Goal: Task Accomplishment & Management: Use online tool/utility

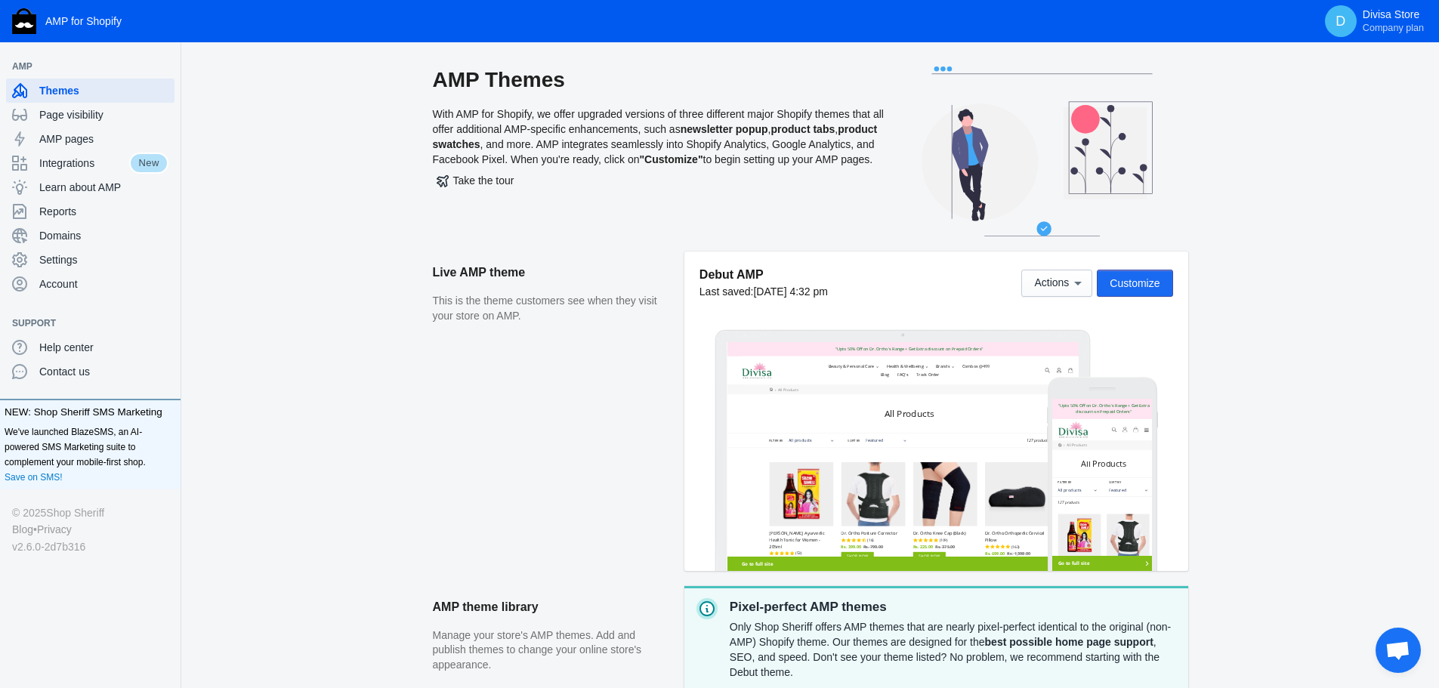
click at [1147, 280] on span "Customize" at bounding box center [1135, 283] width 50 height 12
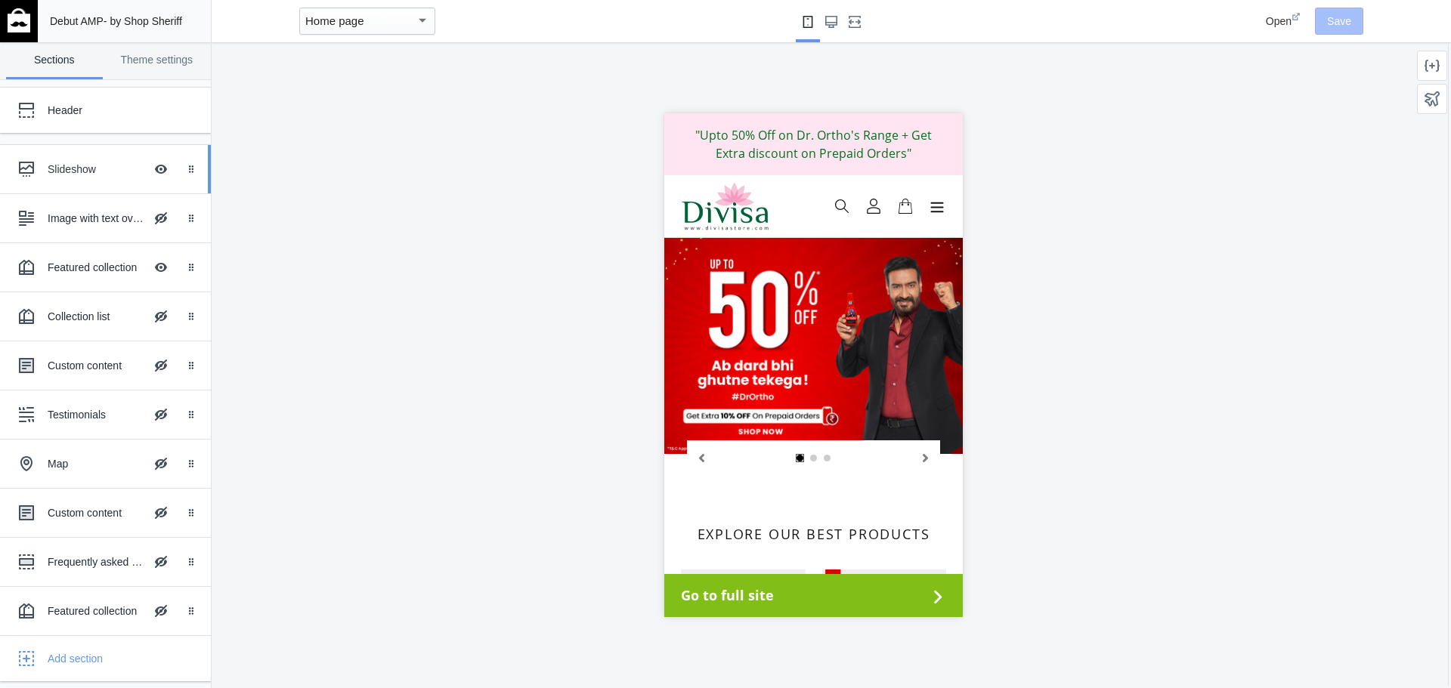
click at [132, 159] on div "Slideshow Hide Image with text overlay" at bounding box center [94, 169] width 166 height 33
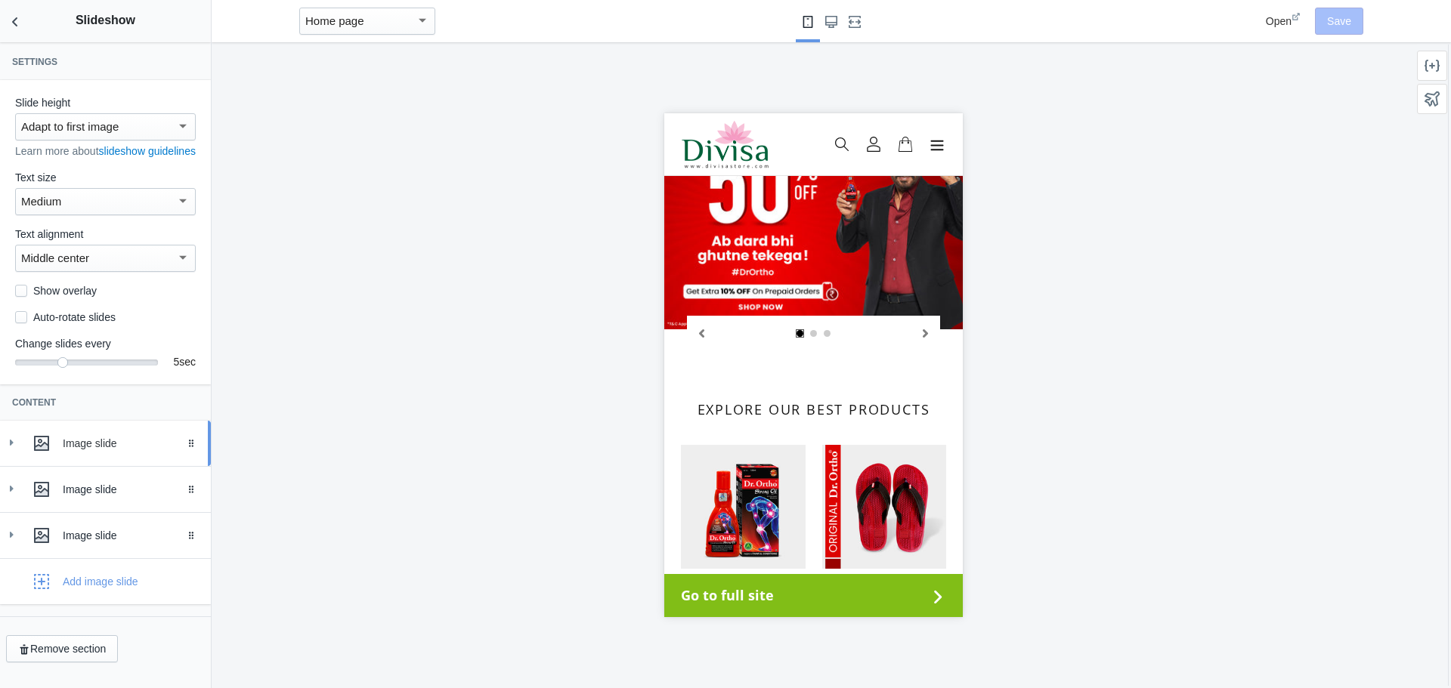
scroll to position [5, 0]
click at [17, 450] on icon at bounding box center [11, 442] width 15 height 15
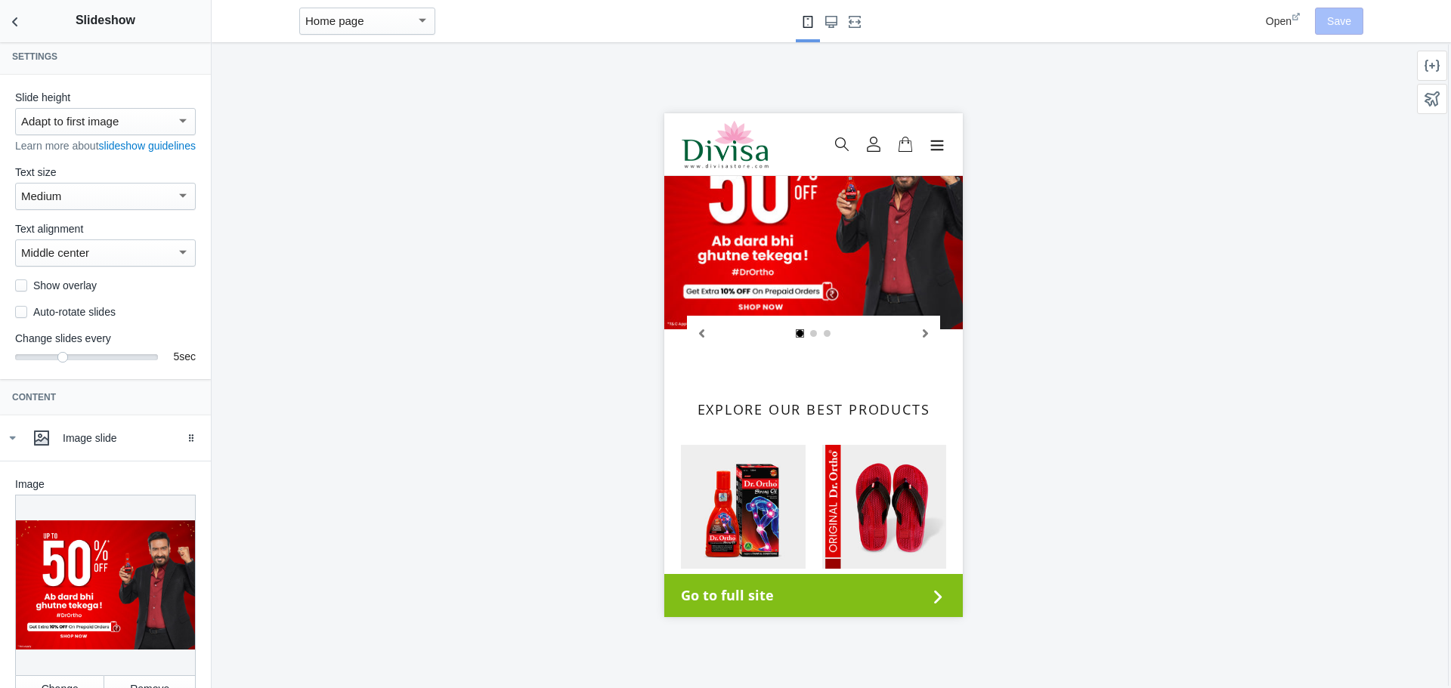
scroll to position [156, 0]
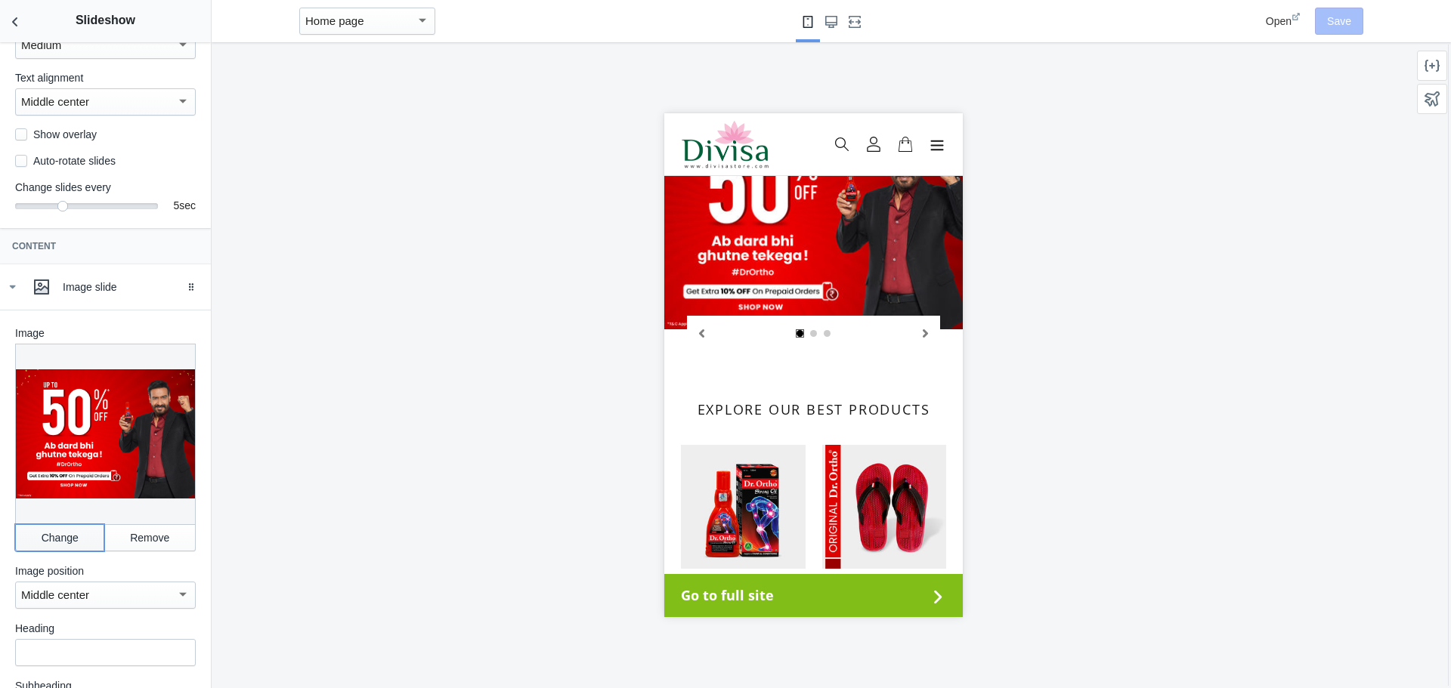
click at [60, 541] on button "Change" at bounding box center [59, 537] width 89 height 27
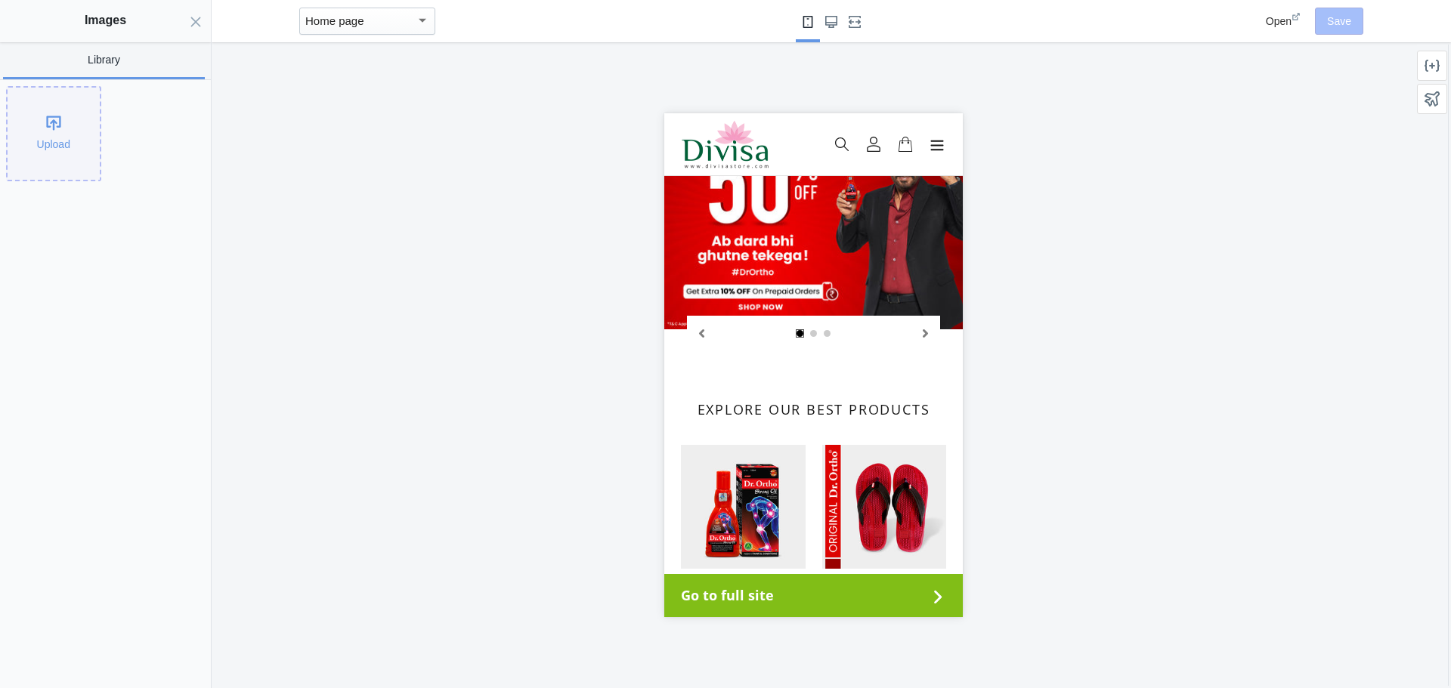
click at [54, 148] on div "Upload" at bounding box center [54, 134] width 92 height 92
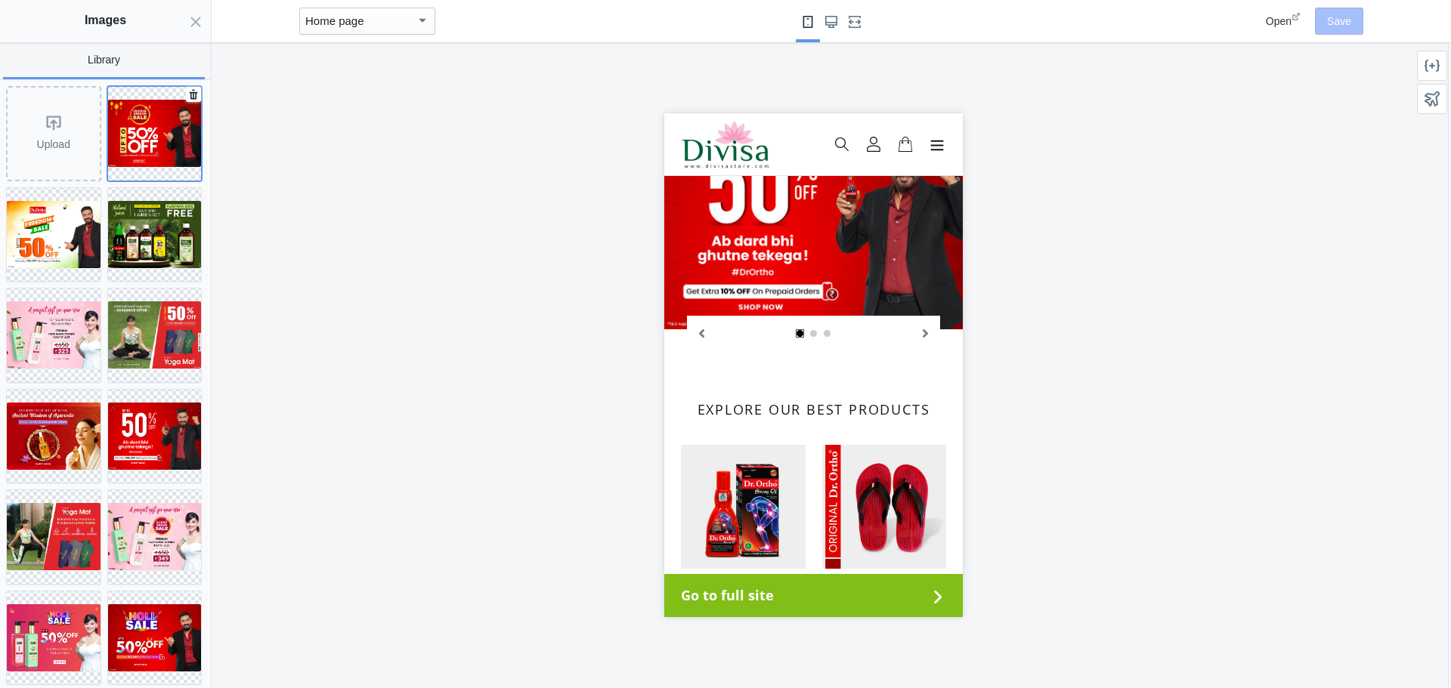
drag, startPoint x: 124, startPoint y: 165, endPoint x: 152, endPoint y: 227, distance: 68.7
click at [125, 164] on button at bounding box center [154, 133] width 95 height 95
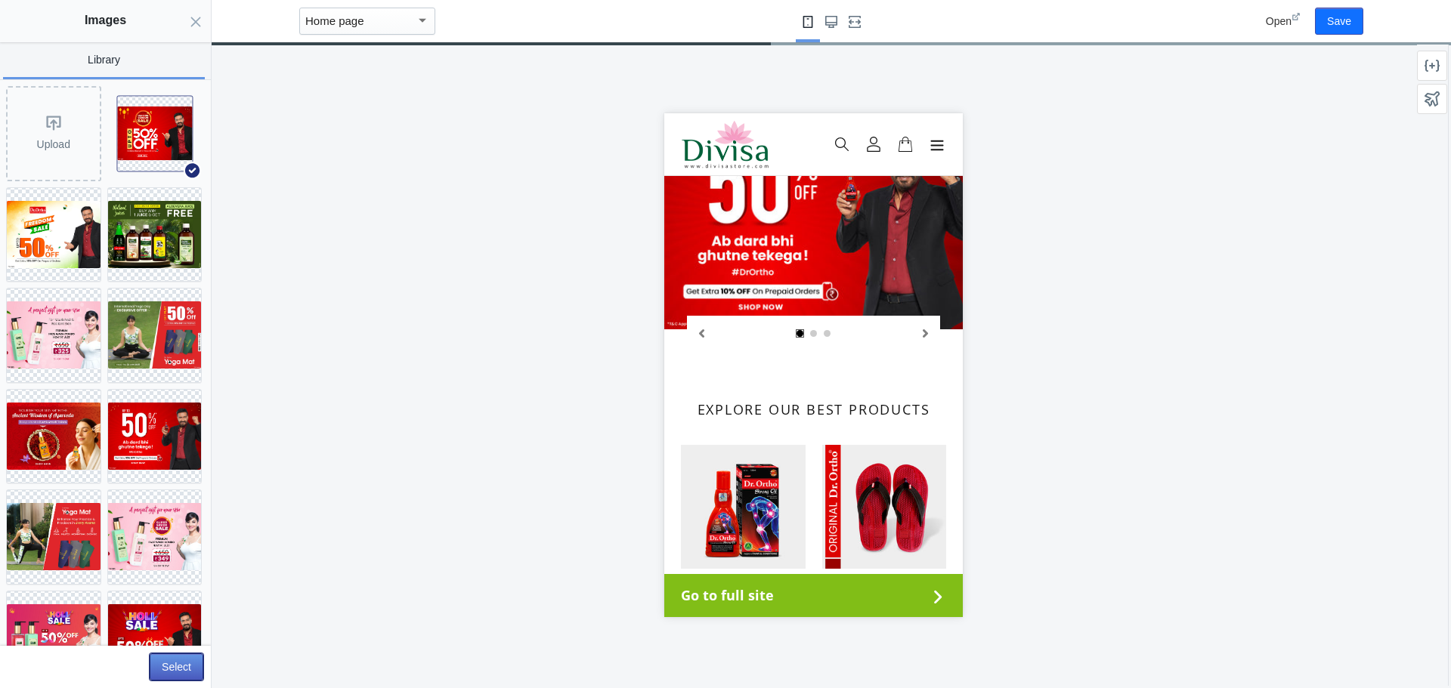
click at [184, 662] on button "Select" at bounding box center [177, 666] width 54 height 27
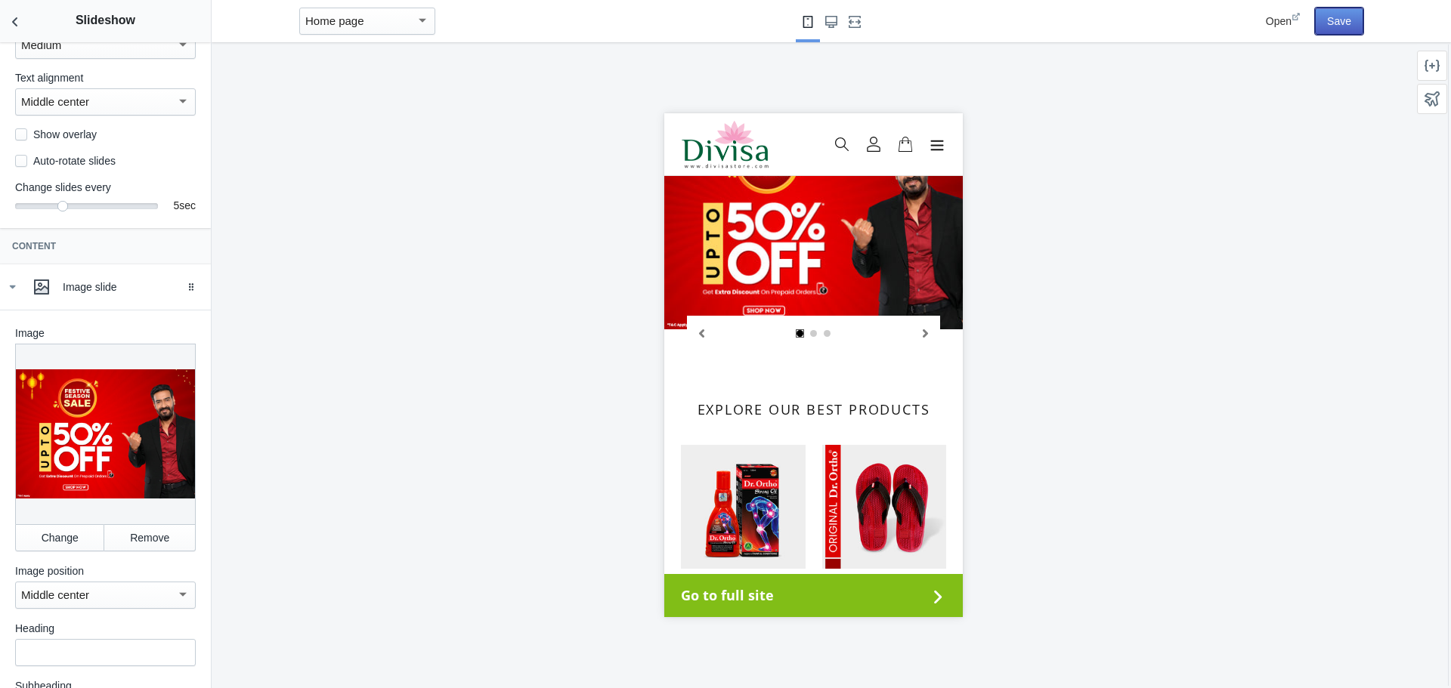
click at [1324, 25] on button "Save" at bounding box center [1339, 21] width 48 height 27
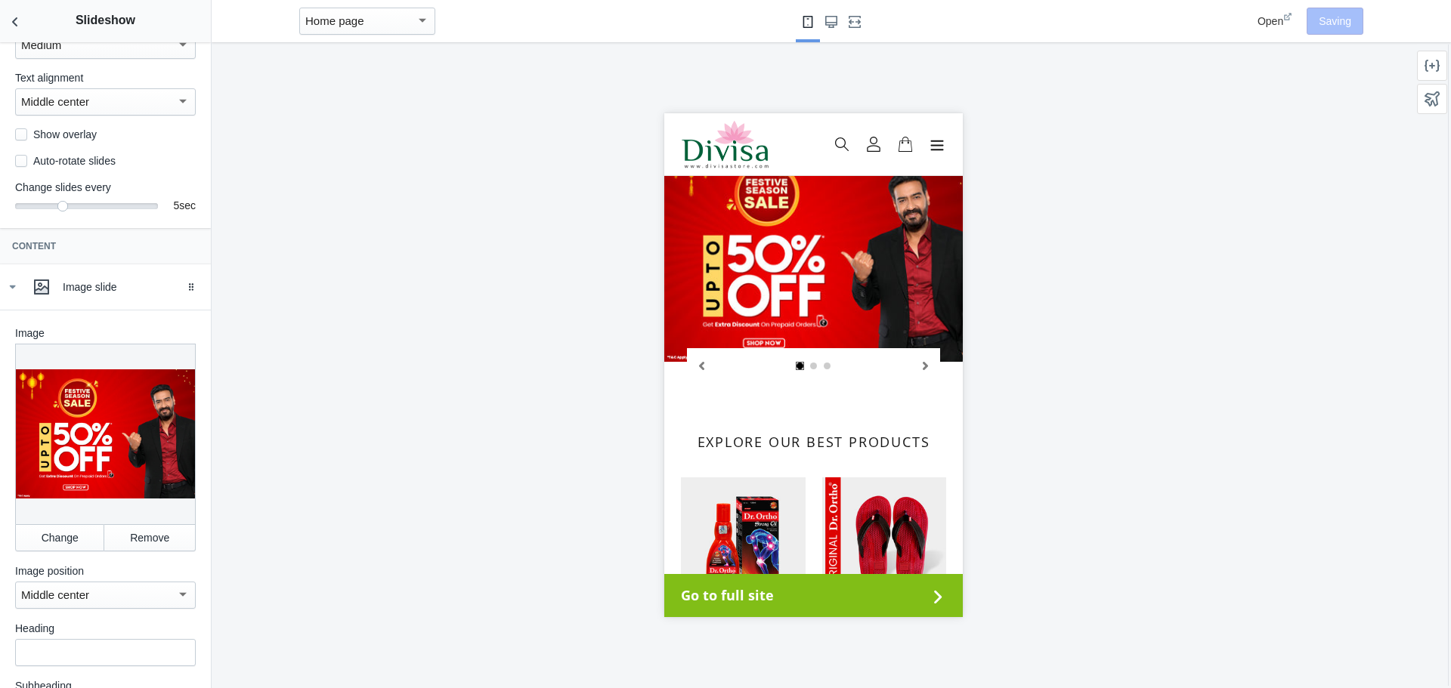
scroll to position [0, 0]
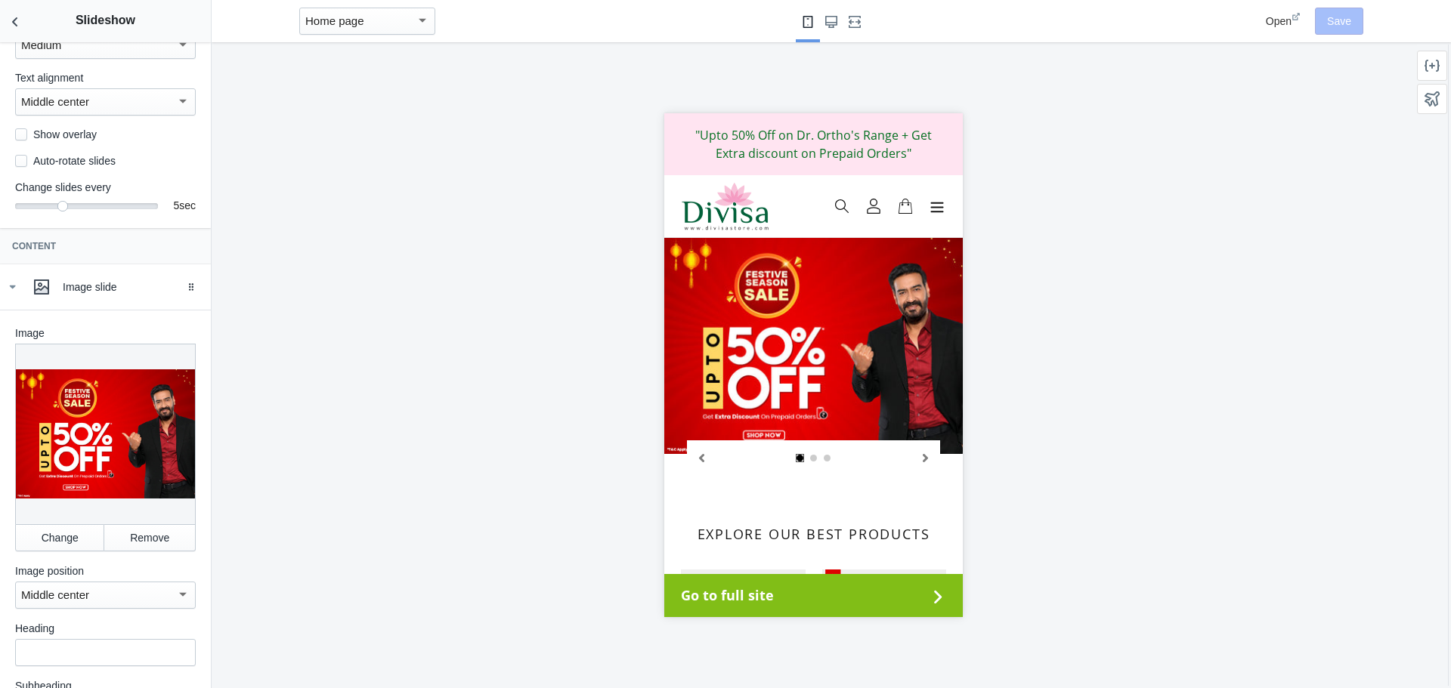
click at [1277, 28] on div "Open" at bounding box center [1282, 21] width 35 height 15
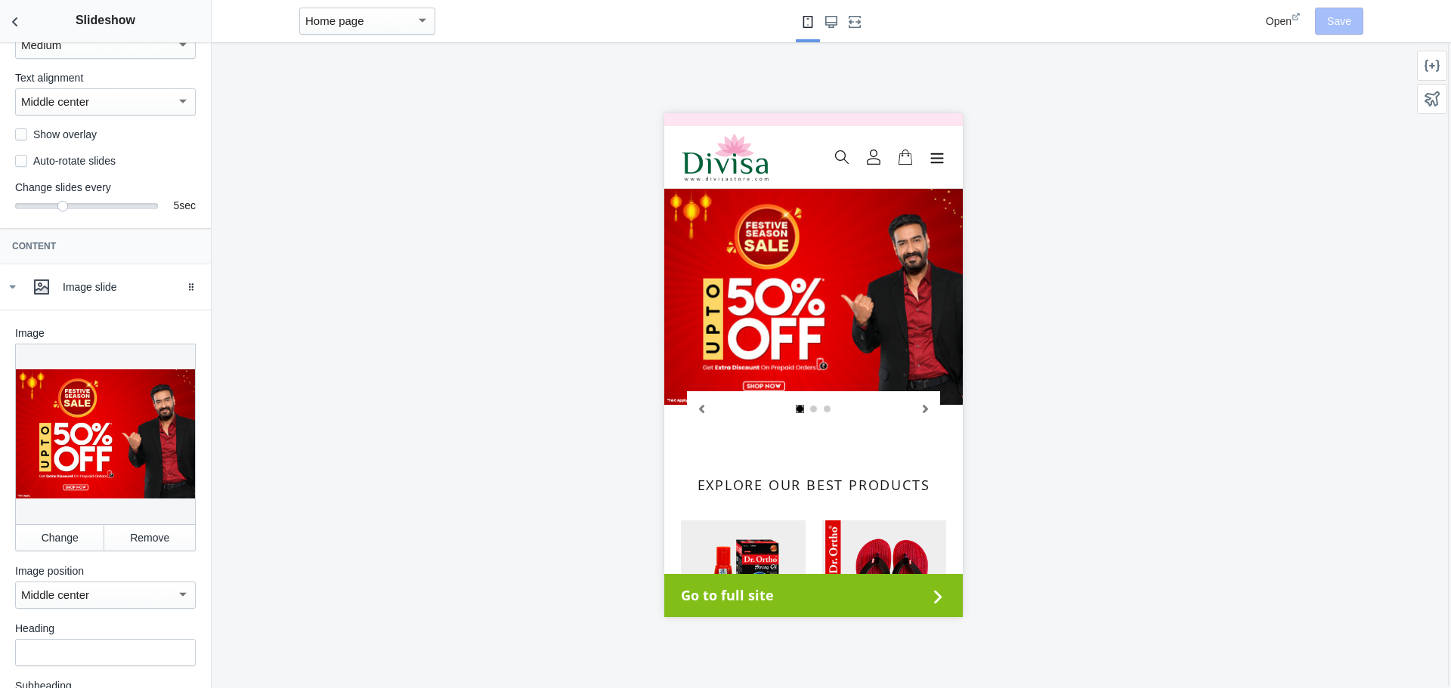
scroll to position [76, 0]
